Goal: Task Accomplishment & Management: Manage account settings

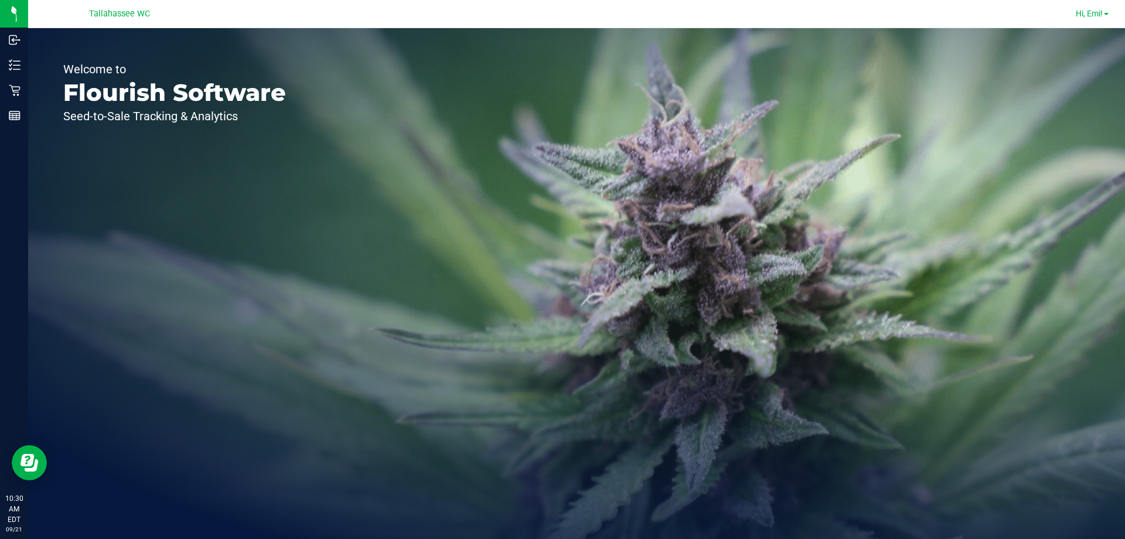
click at [1104, 16] on link "Hi, Emi!" at bounding box center [1092, 14] width 42 height 12
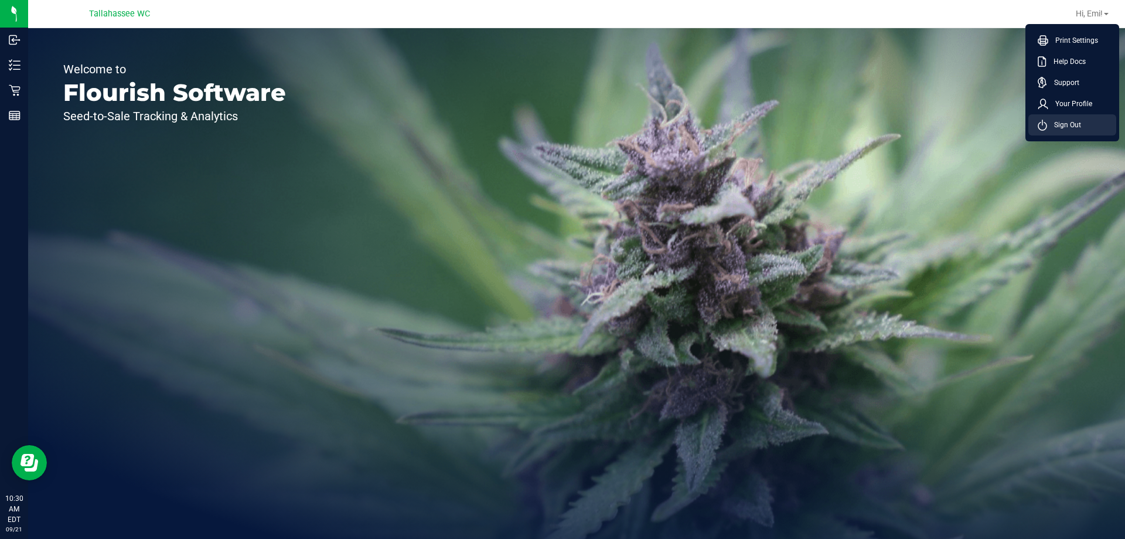
click at [1081, 131] on li "Sign Out" at bounding box center [1072, 124] width 88 height 21
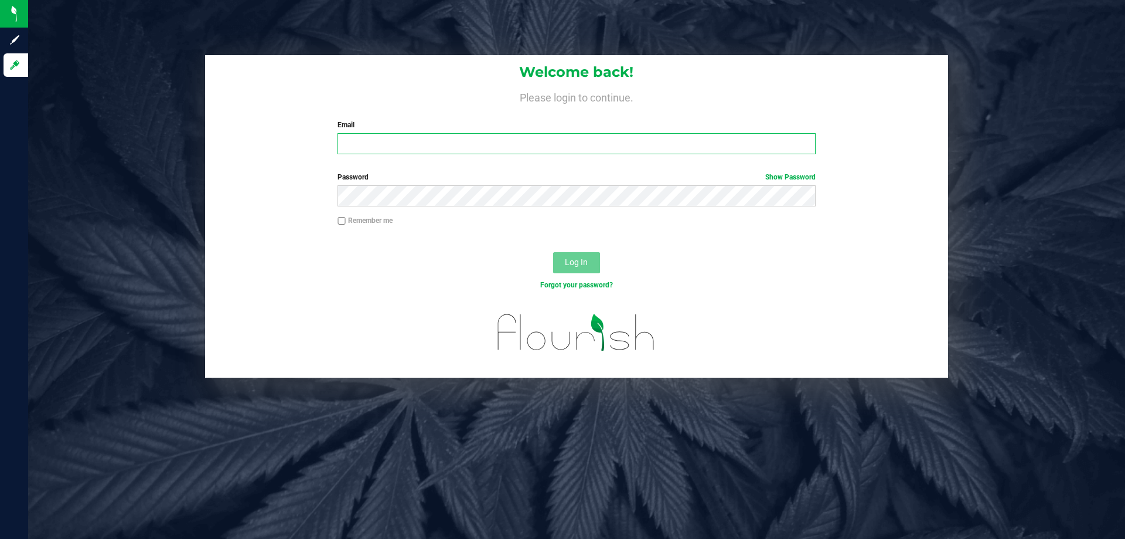
click at [542, 144] on input "Email" at bounding box center [577, 143] width 478 height 21
type input "[EMAIL_ADDRESS][DOMAIN_NAME]"
click at [553, 252] on button "Log In" at bounding box center [576, 262] width 47 height 21
